Goal: Task Accomplishment & Management: Complete application form

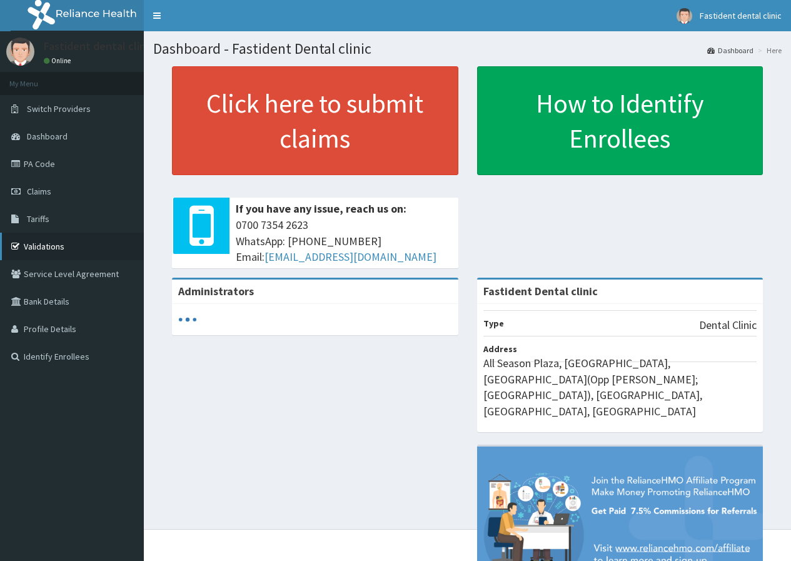
click at [38, 243] on link "Validations" at bounding box center [72, 247] width 144 height 28
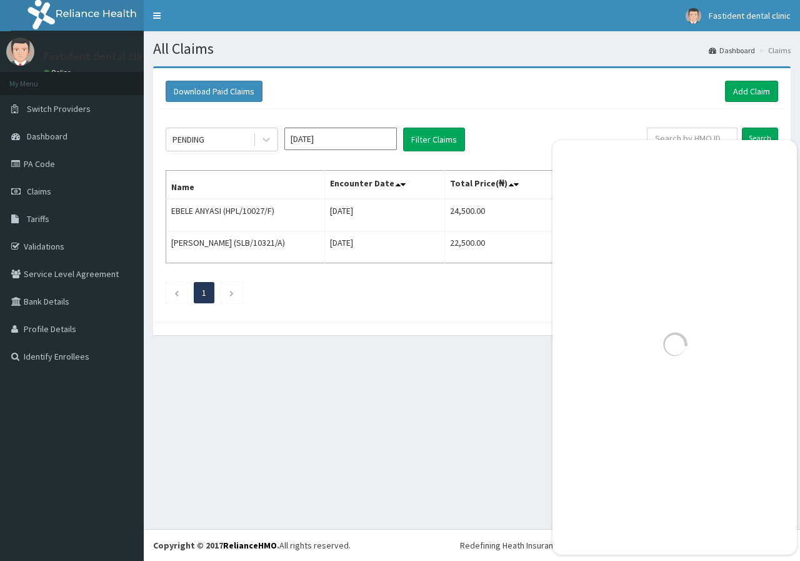
scroll to position [905, 0]
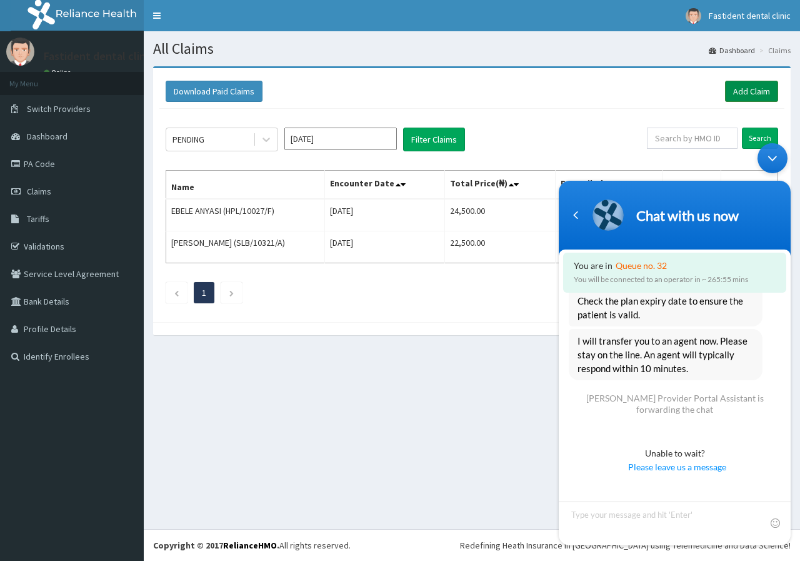
click at [726, 94] on link "Add Claim" at bounding box center [751, 91] width 53 height 21
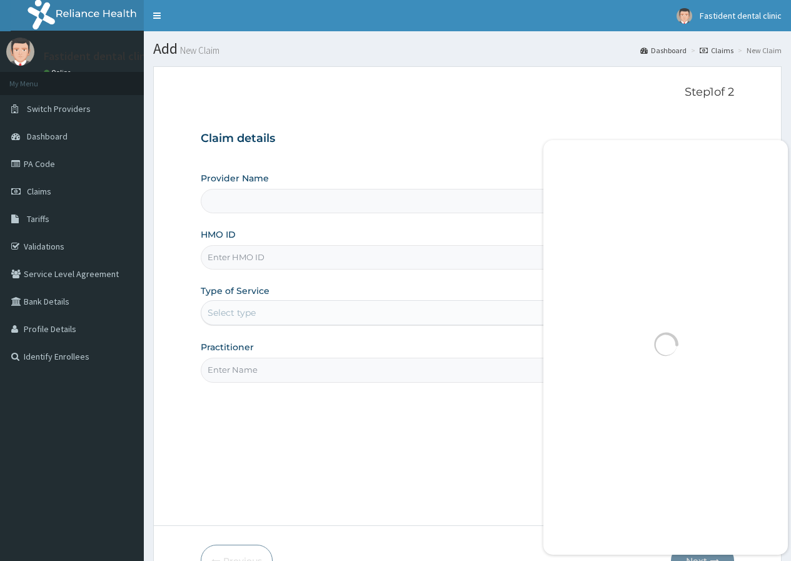
scroll to position [971, 0]
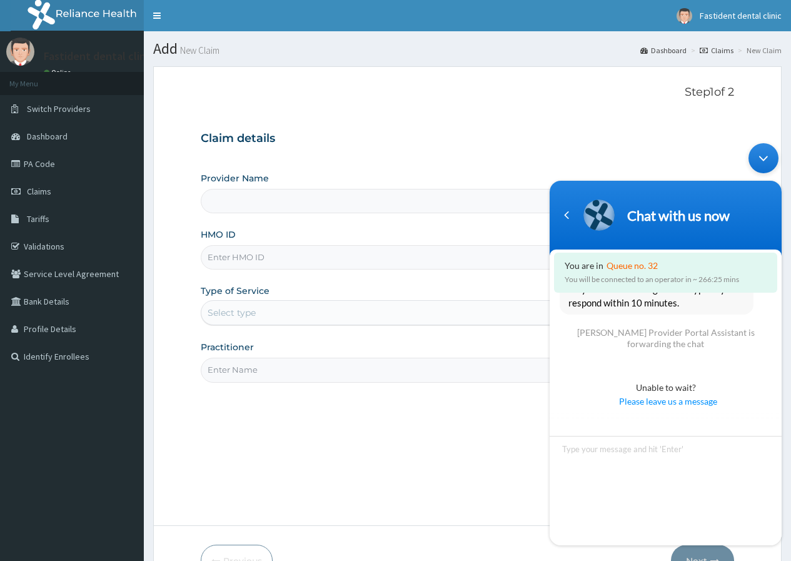
type input "Fastident Dental clinic"
click at [255, 265] on input "HMO ID" at bounding box center [467, 257] width 533 height 24
type input "p"
type input "PGA/10002/B"
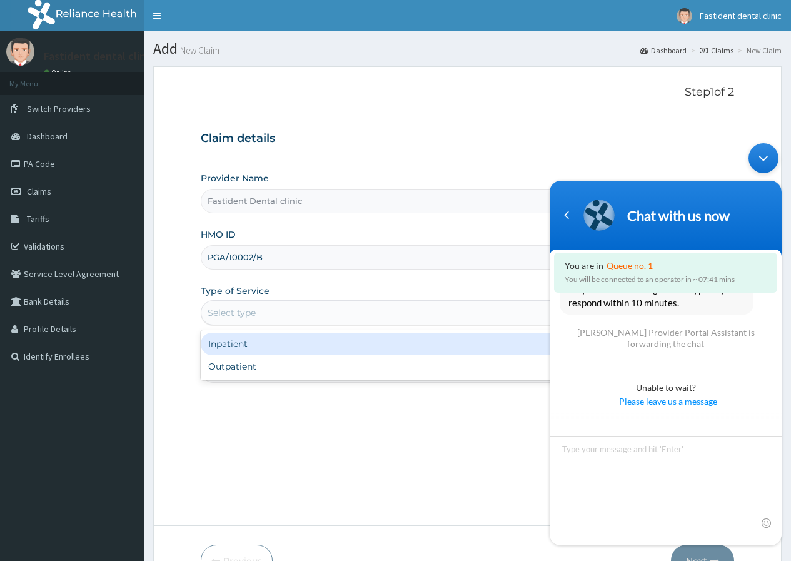
click at [274, 323] on div "Select type" at bounding box center [401, 313] width 401 height 20
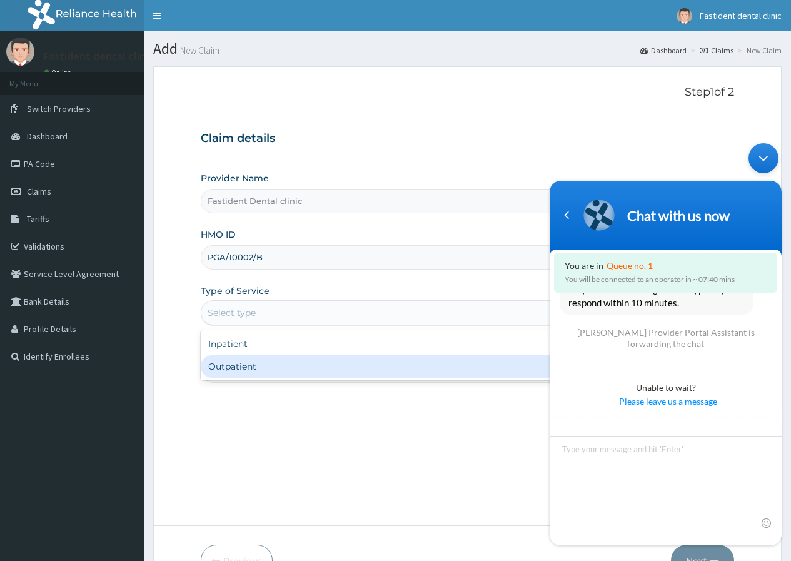
click at [258, 368] on div "Outpatient" at bounding box center [413, 366] width 425 height 23
type input "1"
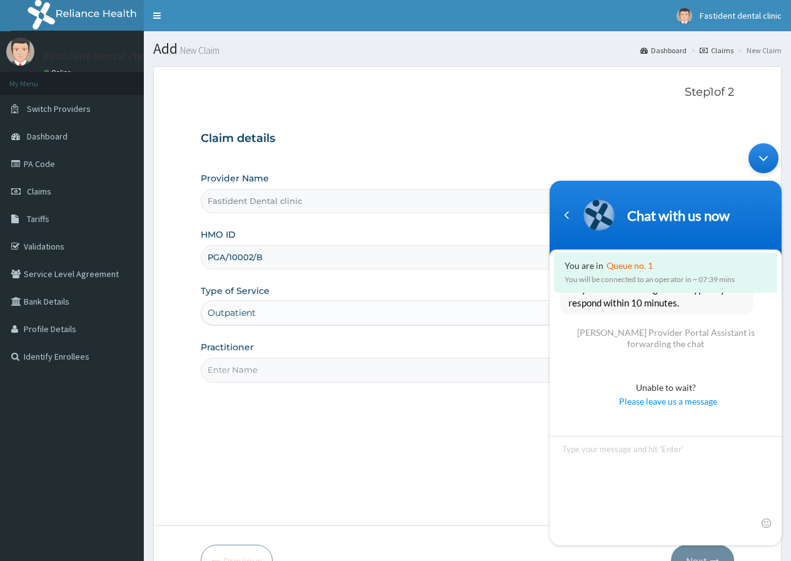
click at [290, 373] on input "Practitioner" at bounding box center [467, 370] width 533 height 24
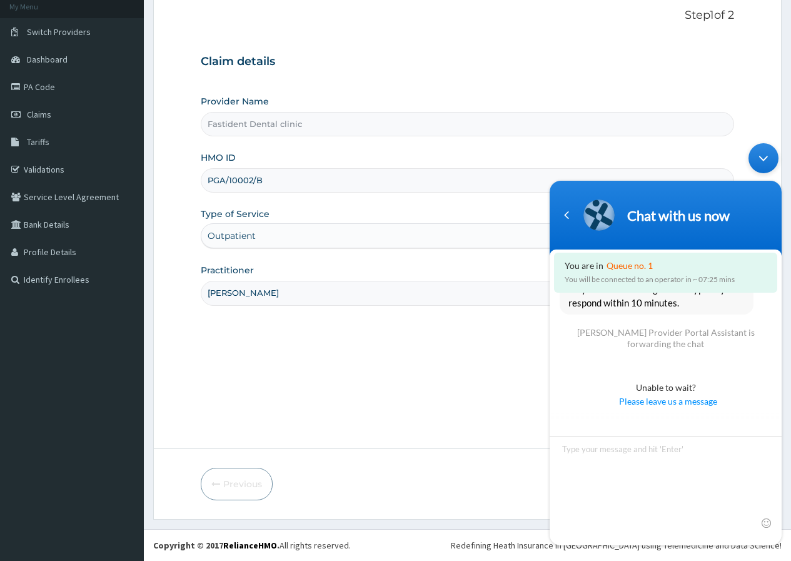
type input "DR. IBRAHIM"
click at [761, 152] on div "Minimize live chat window" at bounding box center [763, 158] width 30 height 30
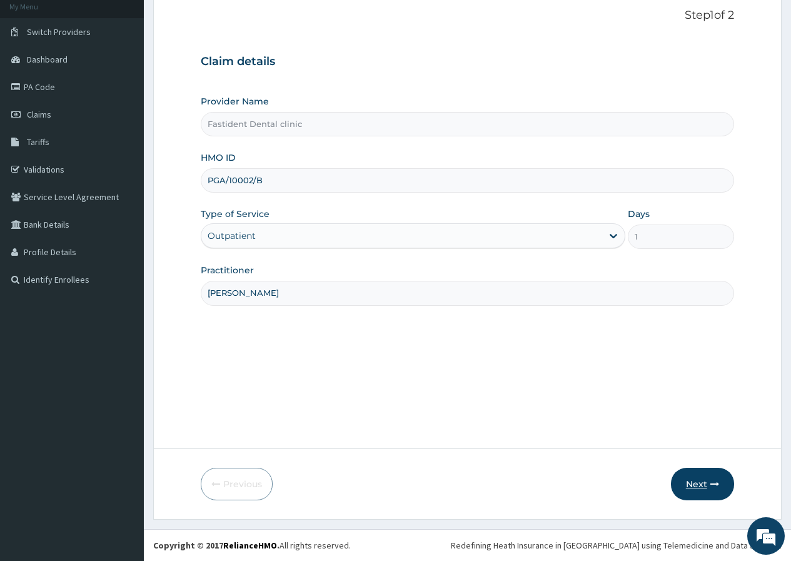
click at [702, 489] on button "Next" at bounding box center [702, 484] width 63 height 33
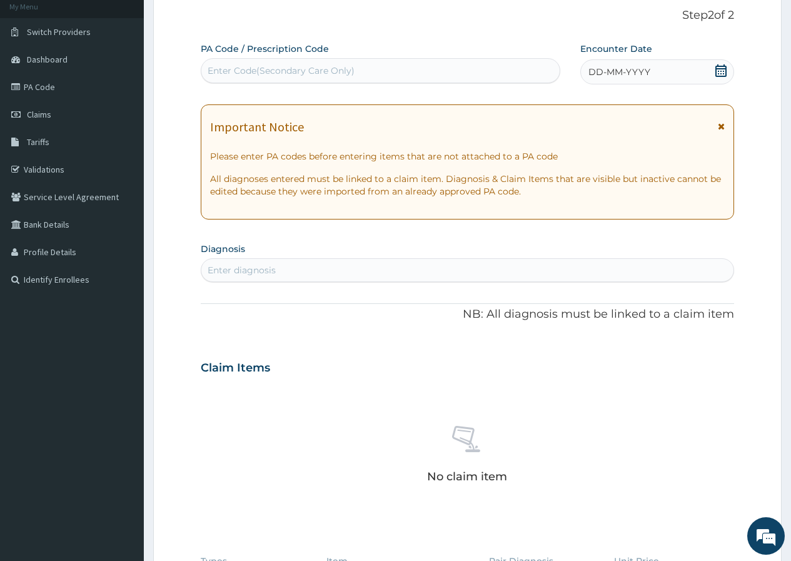
click at [274, 67] on div "Enter Code(Secondary Care Only)" at bounding box center [281, 70] width 147 height 13
type input "PA/FC9FD5"
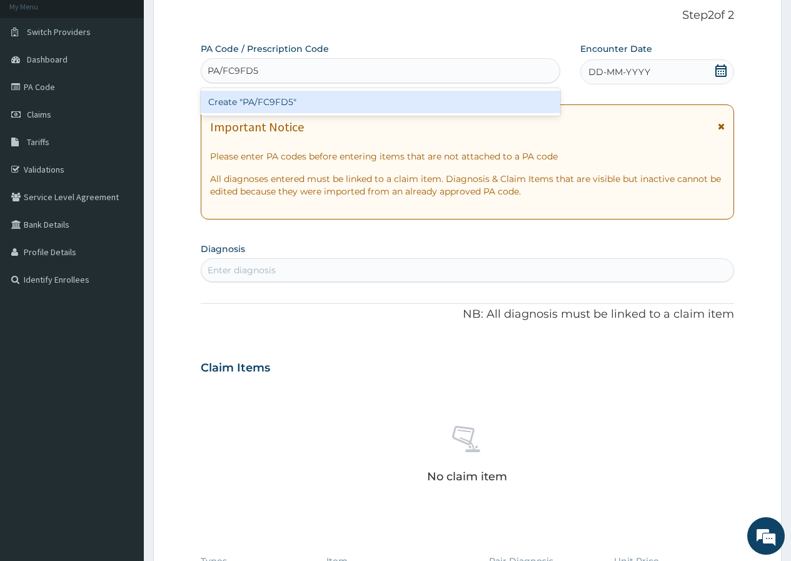
click at [275, 105] on div "Create "PA/FC9FD5"" at bounding box center [380, 102] width 359 height 23
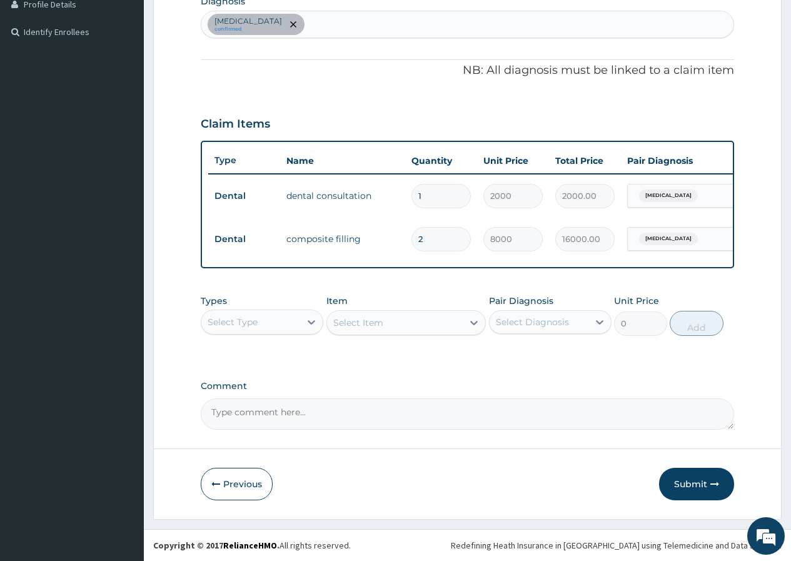
scroll to position [334, 0]
click at [696, 483] on button "Submit" at bounding box center [696, 484] width 75 height 33
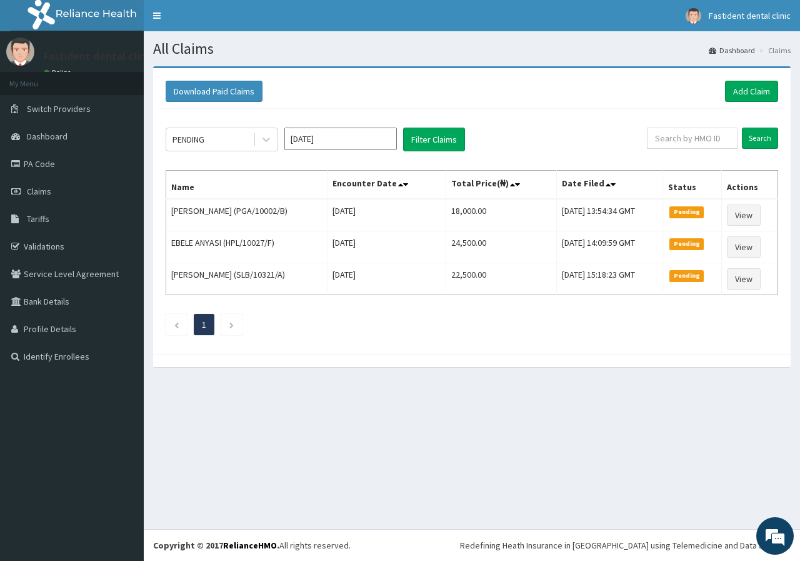
scroll to position [929, 0]
click at [773, 528] on em at bounding box center [775, 536] width 34 height 34
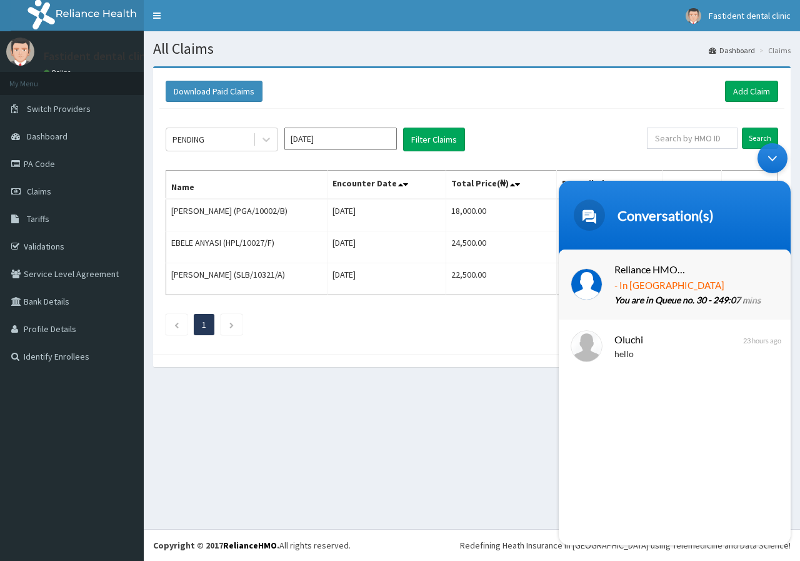
click at [720, 278] on span "- In [GEOGRAPHIC_DATA]" at bounding box center [670, 286] width 110 height 16
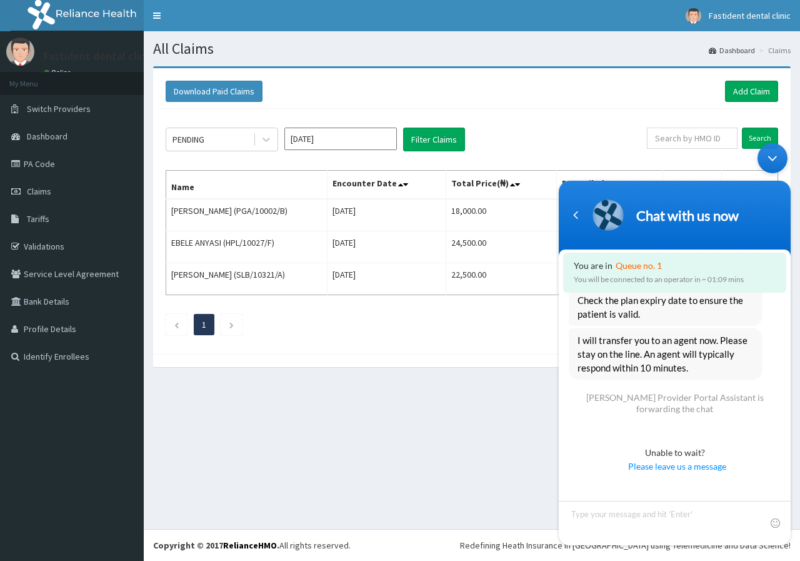
click at [796, 515] on body "Chat with us now You are in Queue no. 1 You will be connected to an operator in…" at bounding box center [675, 344] width 244 height 415
drag, startPoint x: 788, startPoint y: 470, endPoint x: 786, endPoint y: 496, distance: 26.3
click at [786, 496] on section "You are in Queue no. 1 You will be connected to an operator in ~ 01:04 mins fas…" at bounding box center [675, 397] width 232 height 296
click at [585, 515] on textarea "Type your message and hit 'Enter'" at bounding box center [675, 523] width 232 height 44
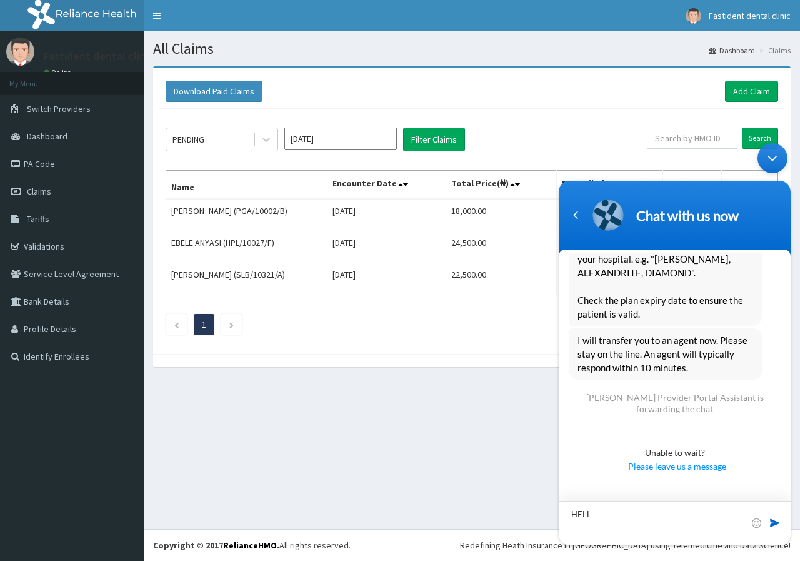
type textarea "HELLO"
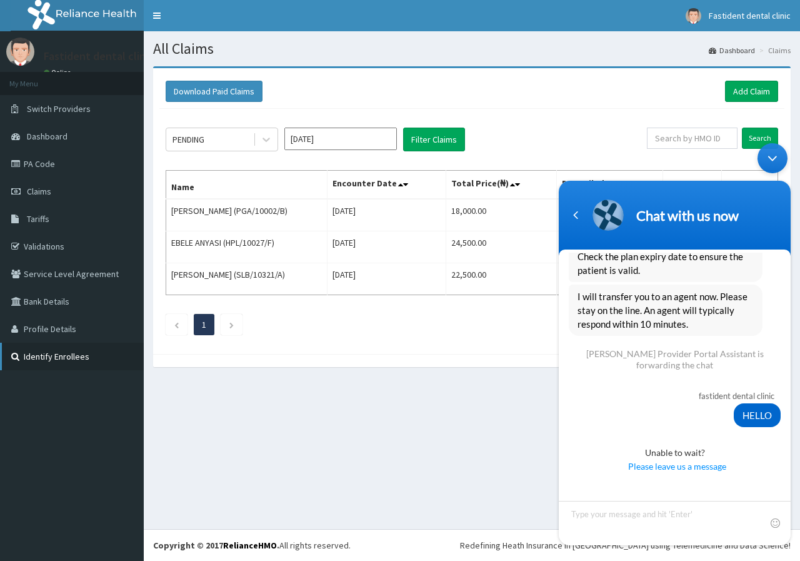
click at [41, 360] on link "Identify Enrollees" at bounding box center [72, 357] width 144 height 28
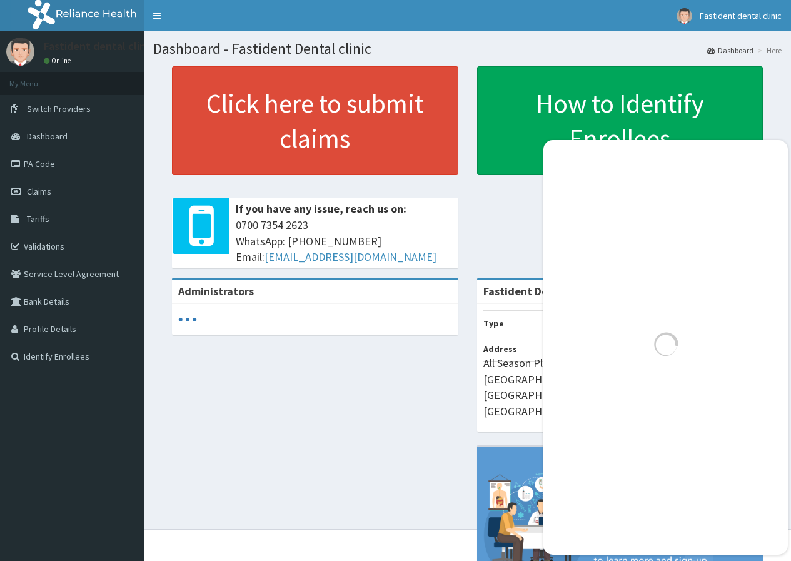
scroll to position [971, 0]
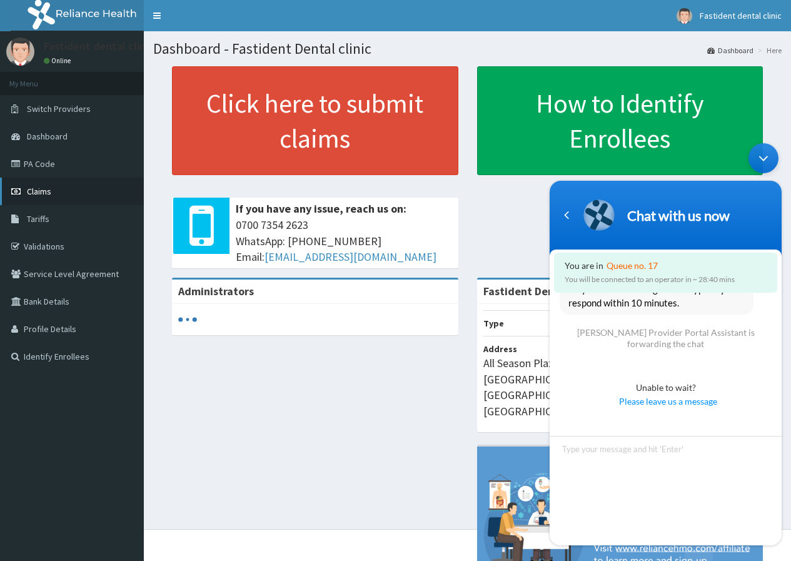
click at [39, 201] on link "Claims" at bounding box center [72, 192] width 144 height 28
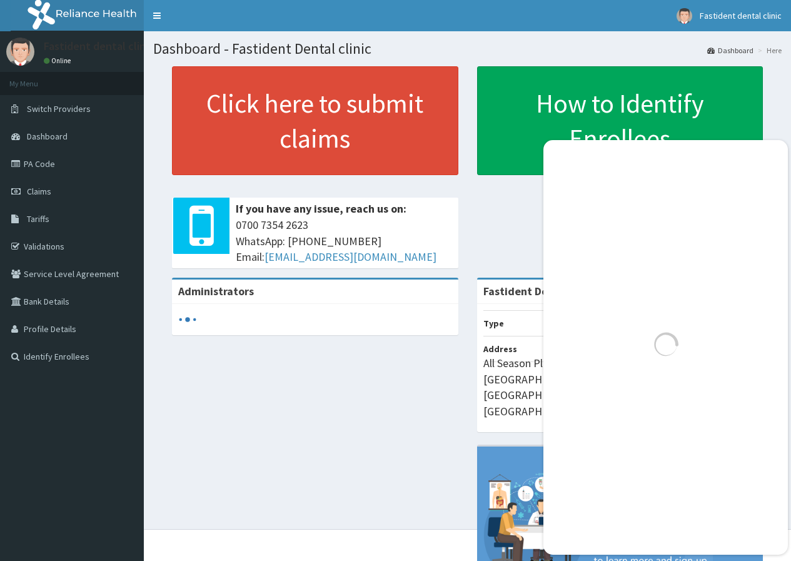
scroll to position [971, 0]
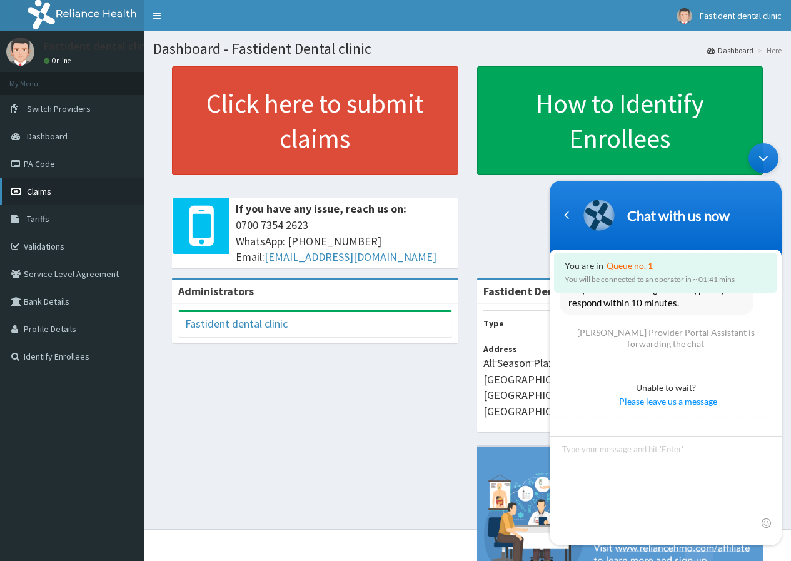
click at [41, 184] on link "Claims" at bounding box center [72, 192] width 144 height 28
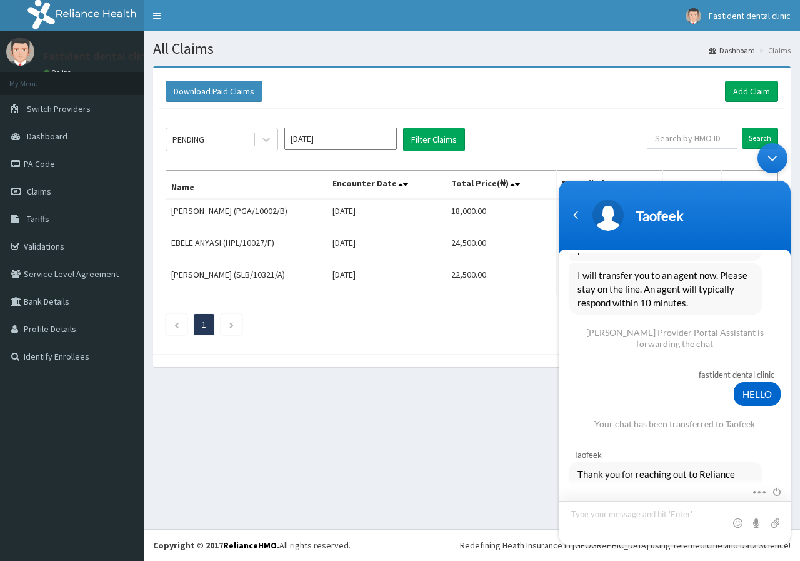
scroll to position [1032, 0]
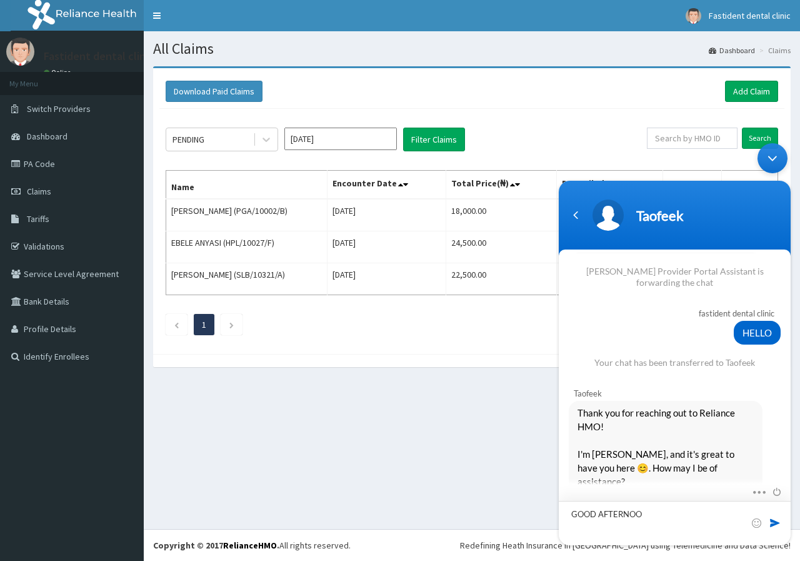
type textarea "GOOD AFTERNOON"
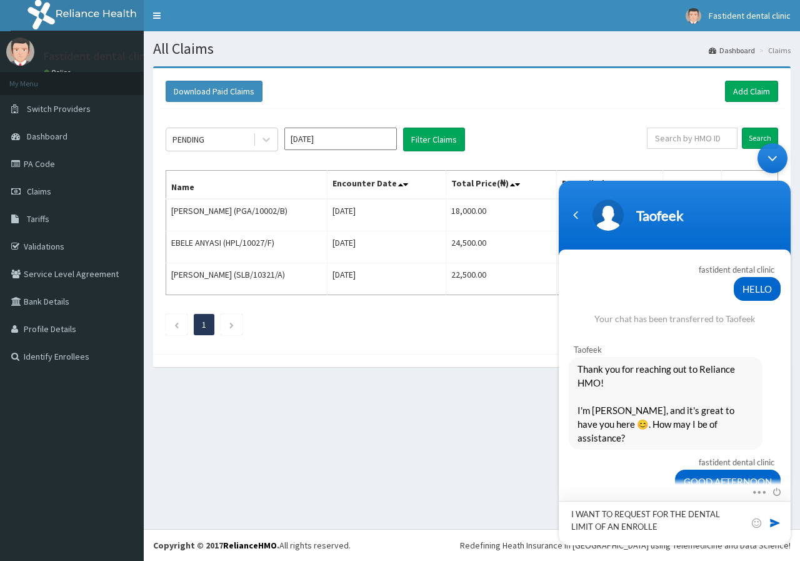
type textarea "I WANT TO REQUEST FOR THE DENTAL LIMIT OF AN ENROLLEE"
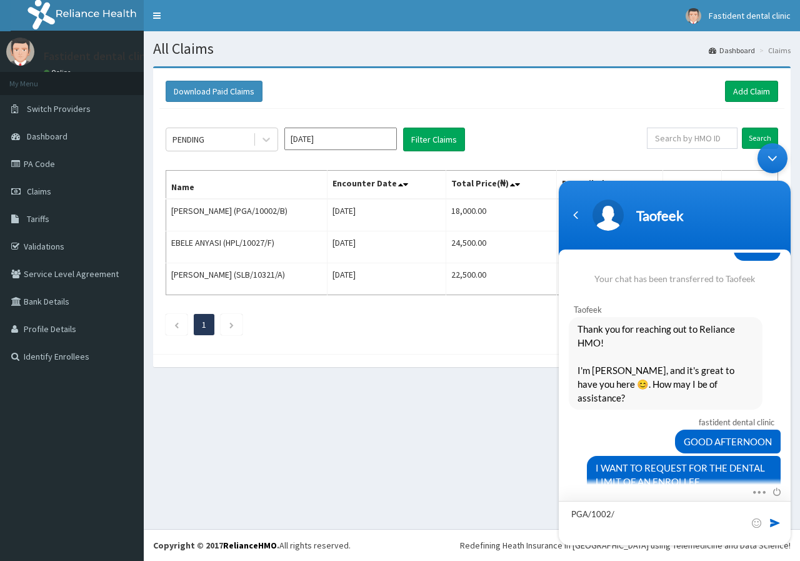
type textarea "PGA/1002/B"
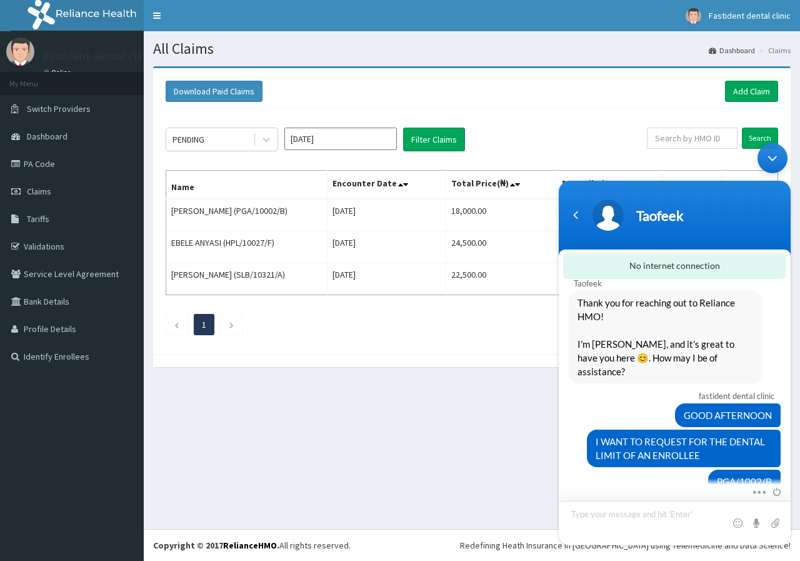
scroll to position [1238, 0]
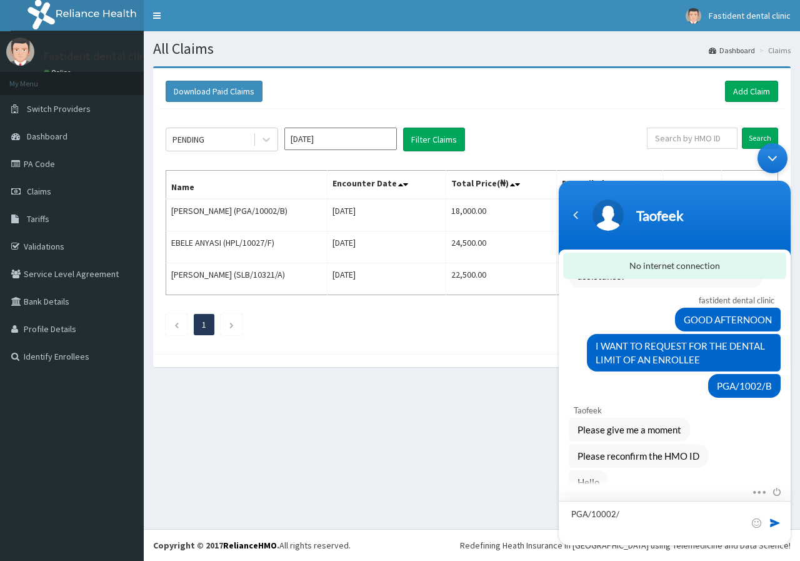
type textarea "PGA/10002/B"
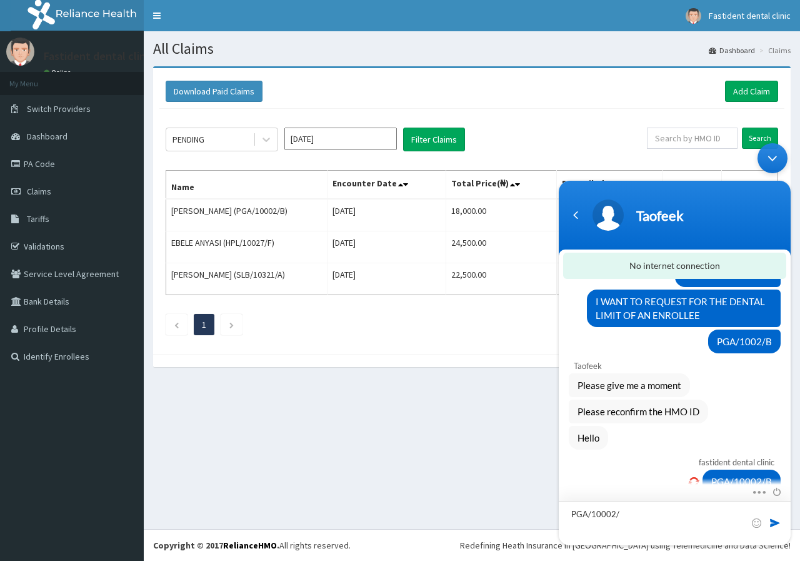
type textarea "PGA/10002/B"
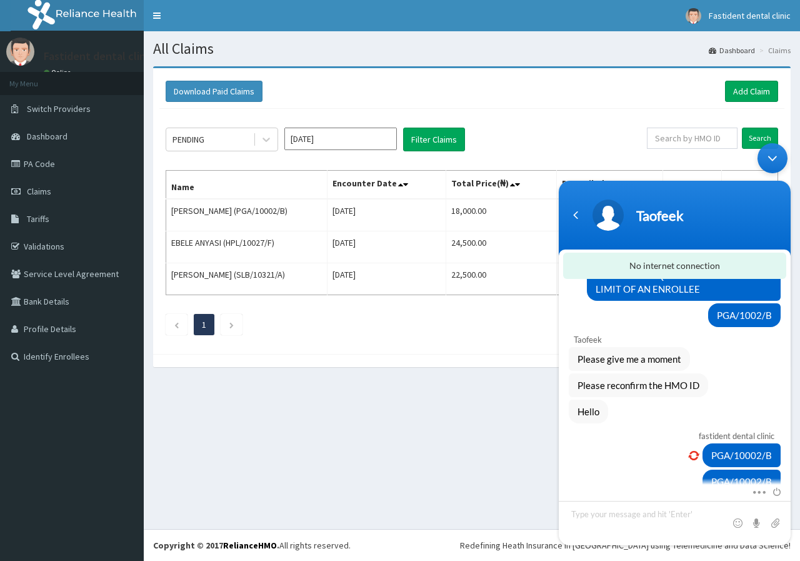
click at [388, 446] on div "All Claims Dashboard Claims Download Paid Claims Add Claim × Note you can only …" at bounding box center [472, 280] width 657 height 498
